Goal: Task Accomplishment & Management: Use online tool/utility

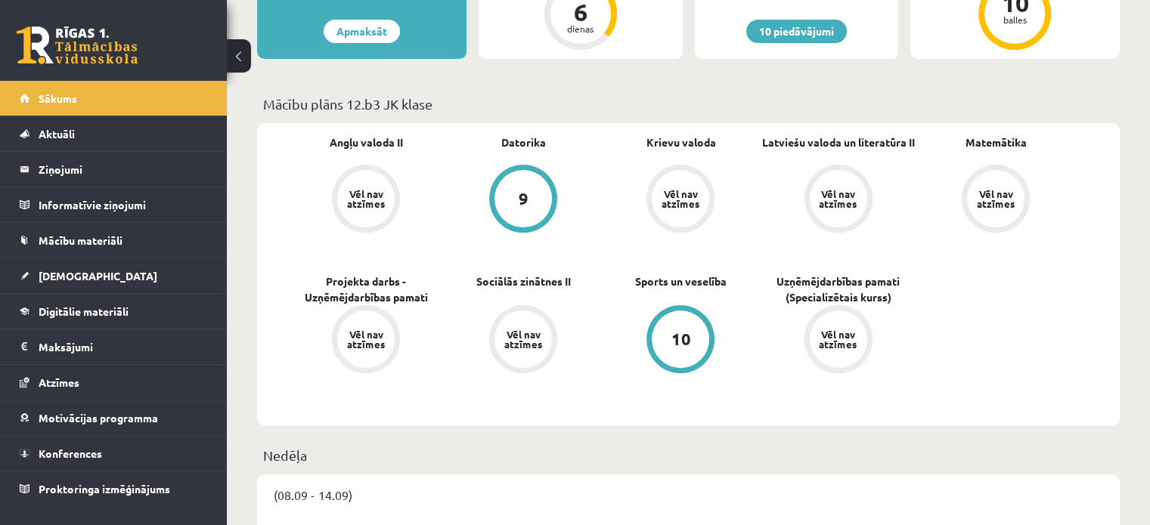
scroll to position [369, 0]
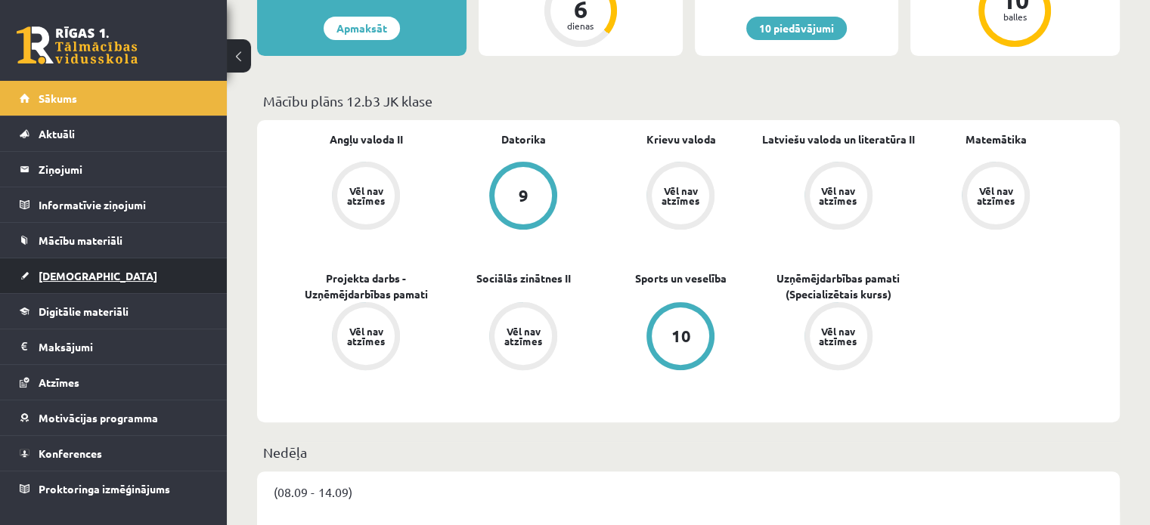
click at [61, 267] on link "[DEMOGRAPHIC_DATA]" at bounding box center [114, 276] width 188 height 35
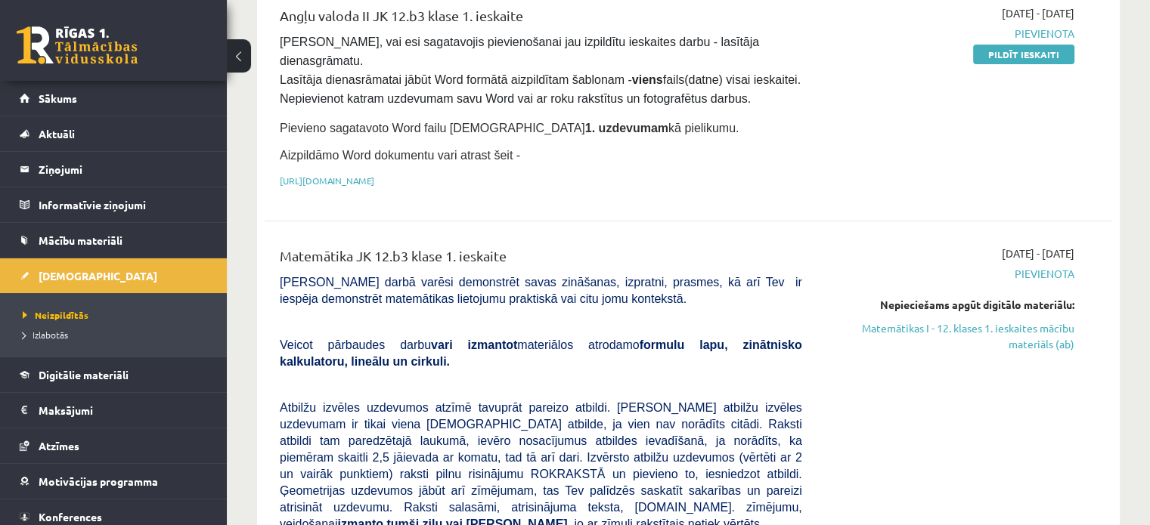
scroll to position [218, 0]
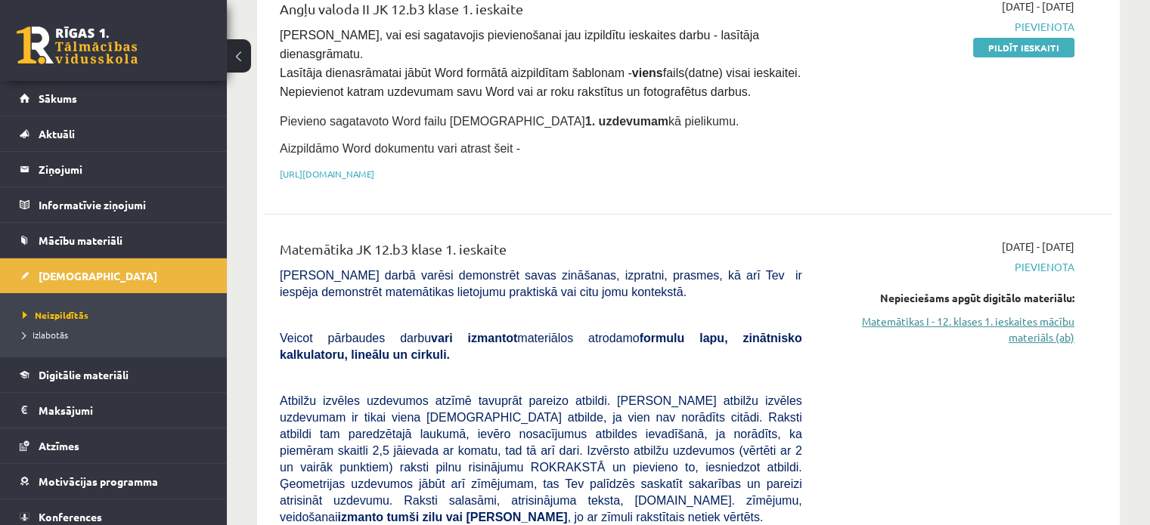
click at [855, 314] on link "Matemātikas I - 12. klases 1. ieskaites mācību materiāls (ab)" at bounding box center [950, 330] width 250 height 32
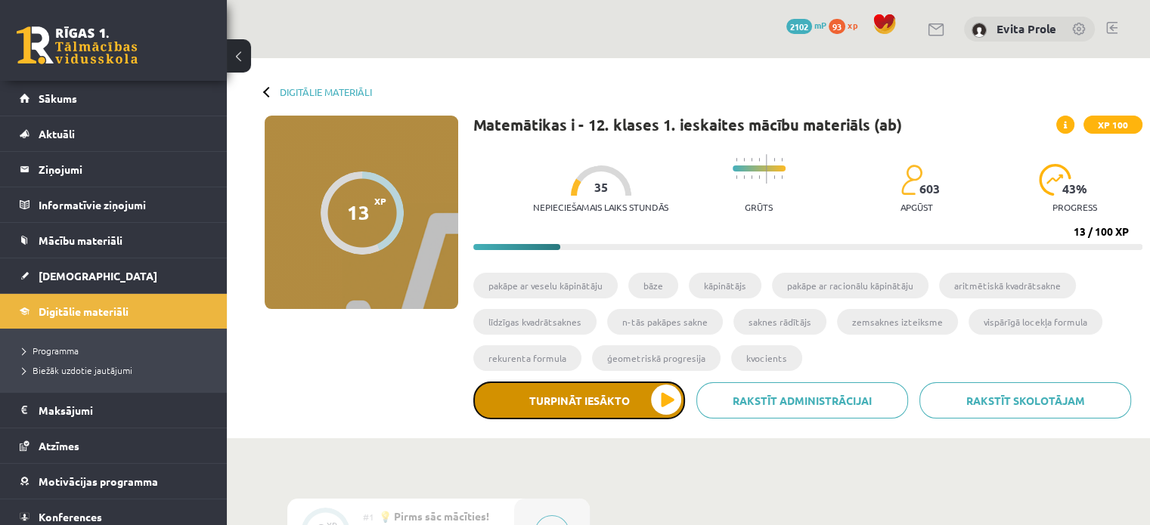
click at [658, 408] on button "Turpināt iesākto" at bounding box center [579, 401] width 212 height 38
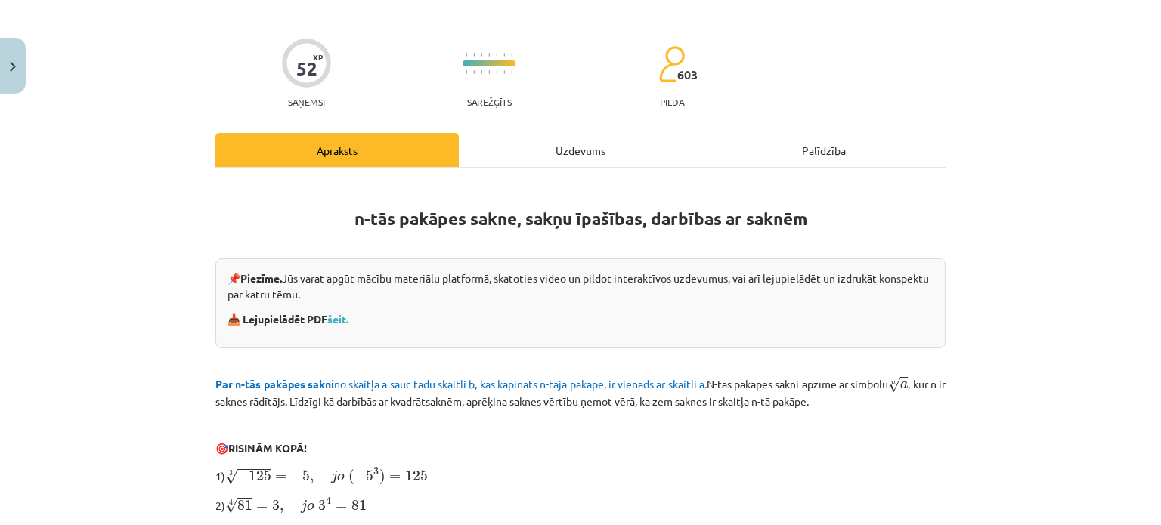
scroll to position [90, 0]
click at [341, 319] on link "šeit." at bounding box center [337, 318] width 21 height 14
